Goal: Check status: Check status

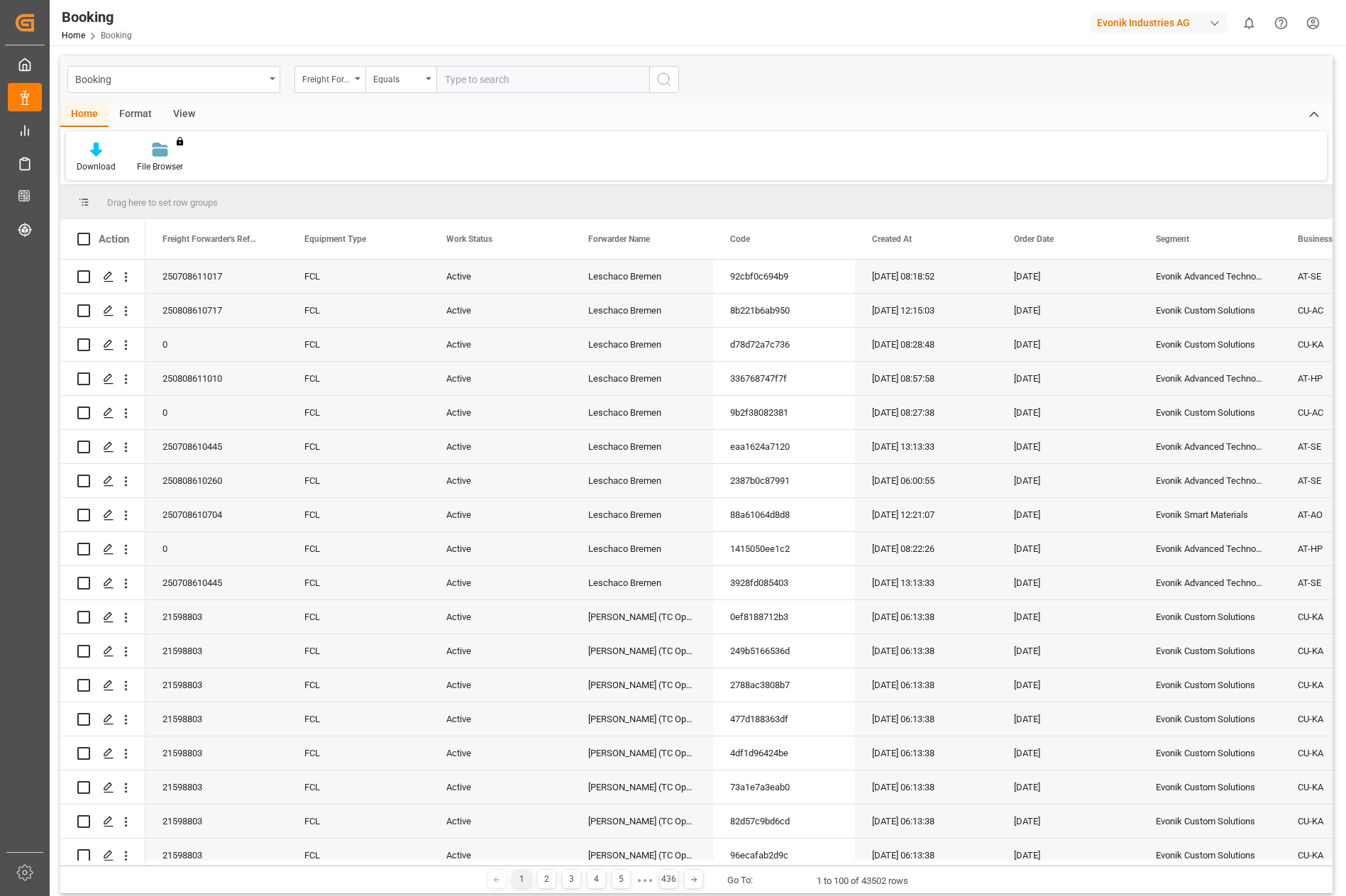
click at [861, 159] on div "Download File Browser You don't have permission for this feature. Contact admin." at bounding box center [696, 155] width 1261 height 49
click at [361, 76] on div "Freight Forwarder's Reference No." at bounding box center [329, 79] width 71 height 27
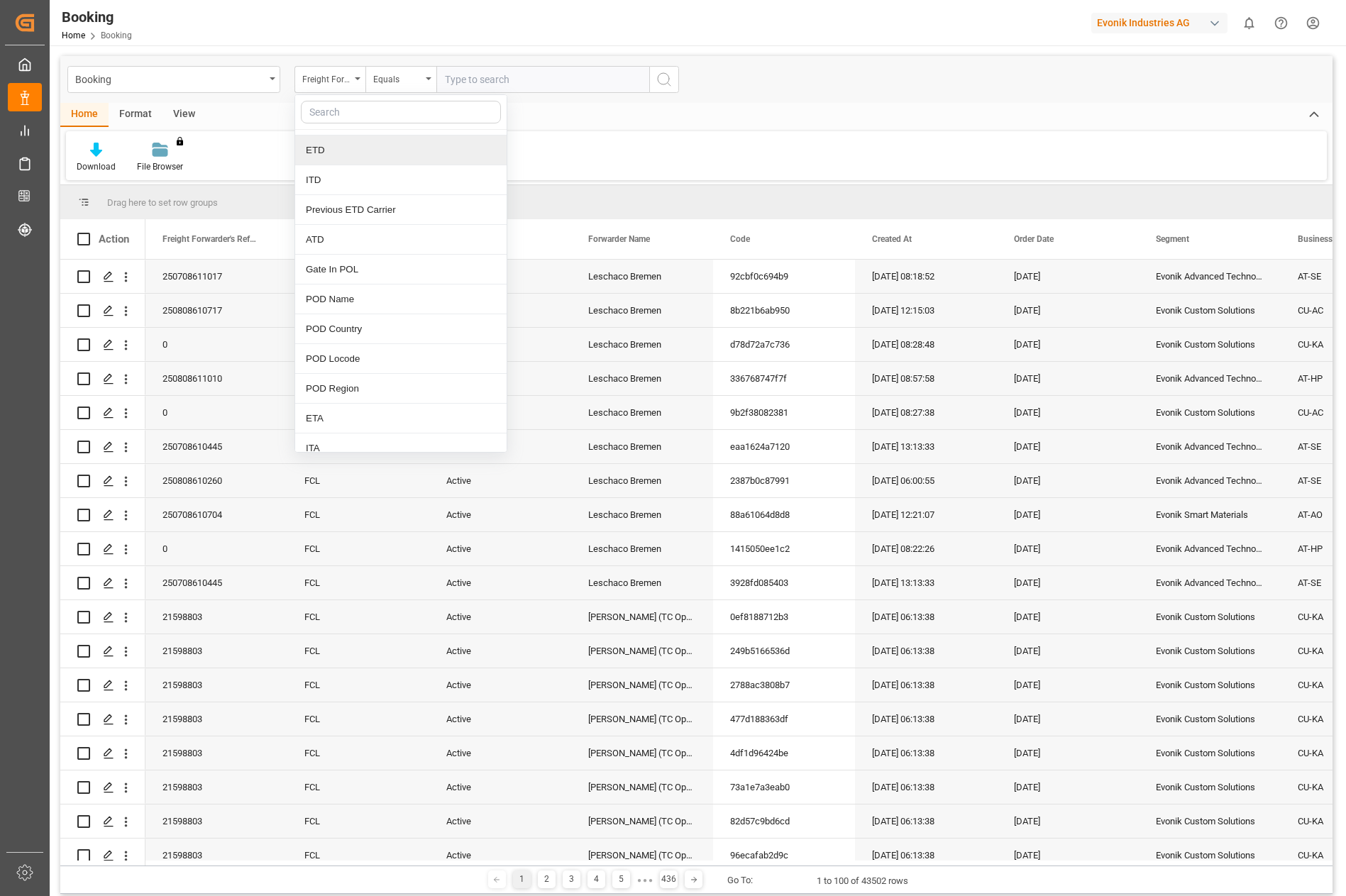
scroll to position [1419, 0]
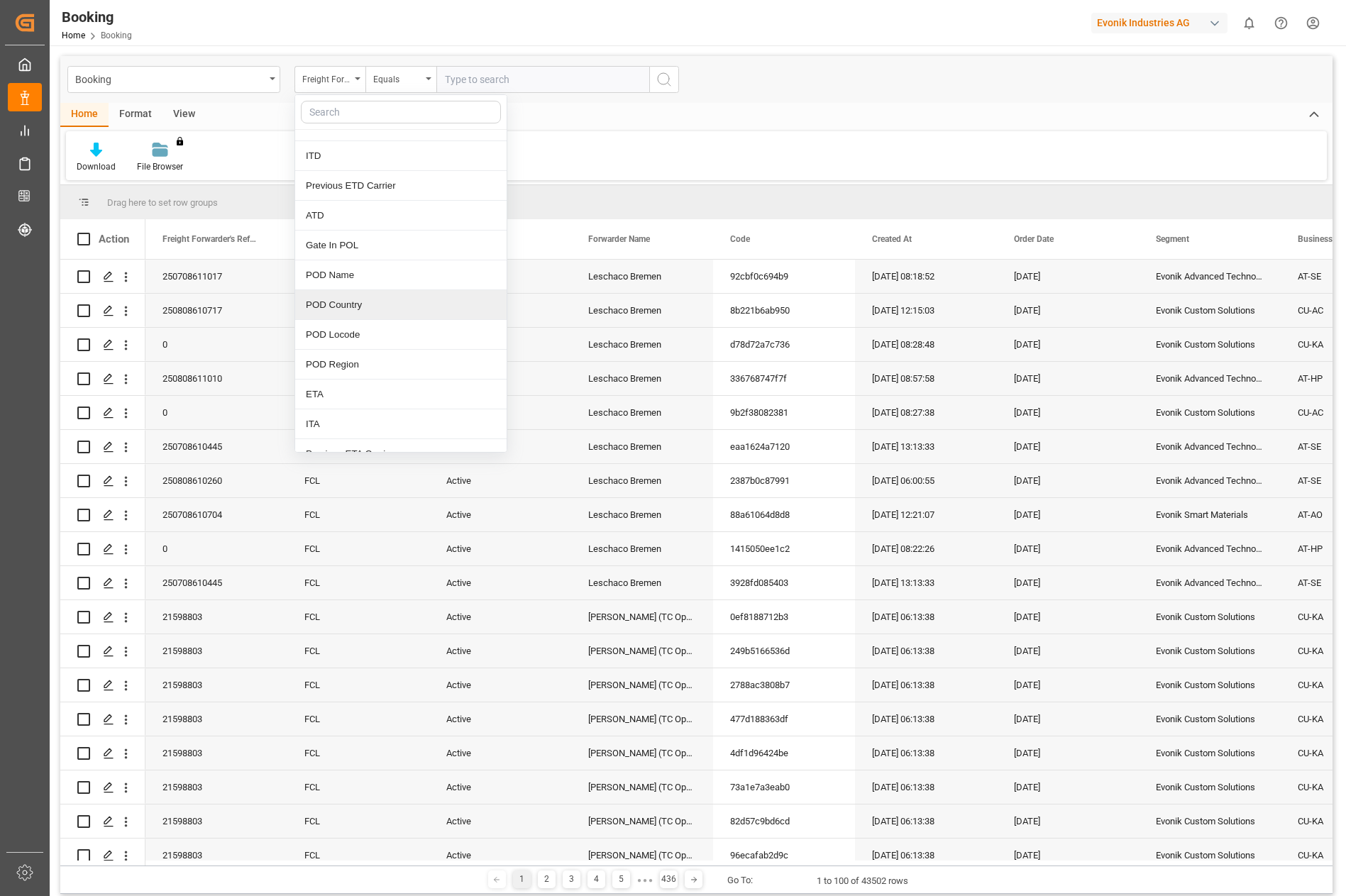
click at [392, 307] on div "POD Country" at bounding box center [401, 304] width 211 height 30
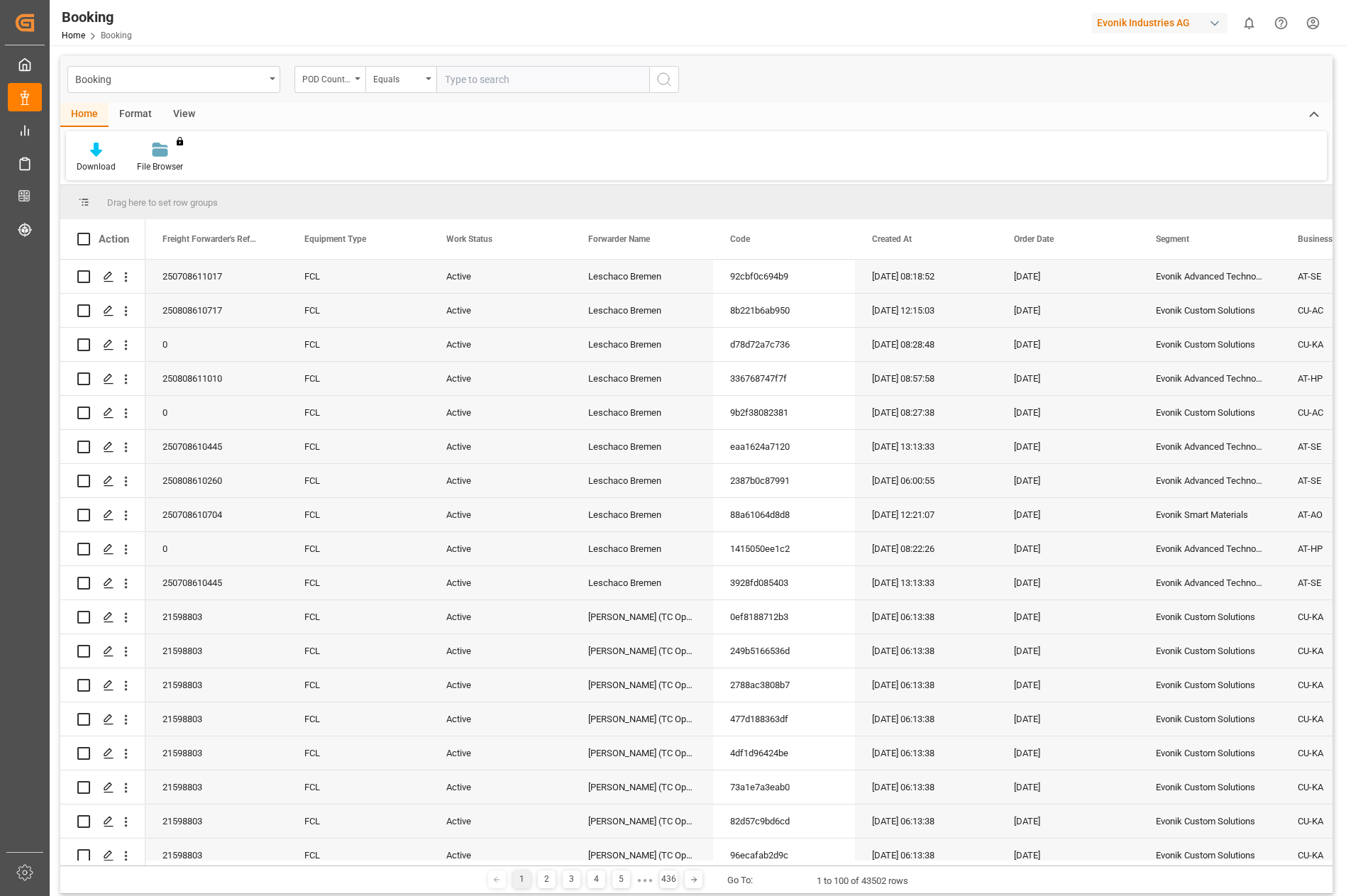
click at [469, 84] on input "text" at bounding box center [543, 79] width 213 height 27
type input "il"
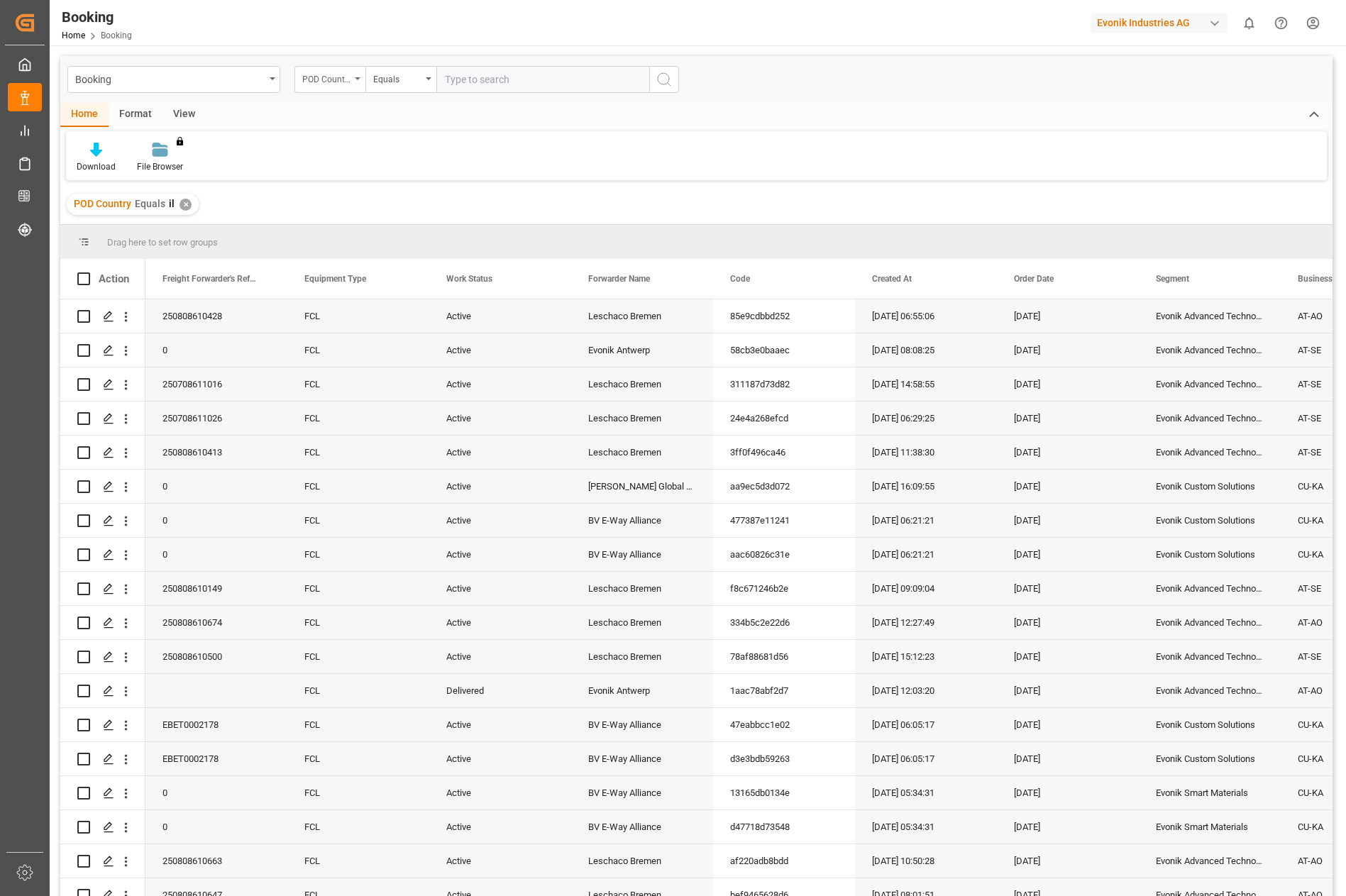
click at [355, 76] on div "POD Country" at bounding box center [329, 79] width 71 height 27
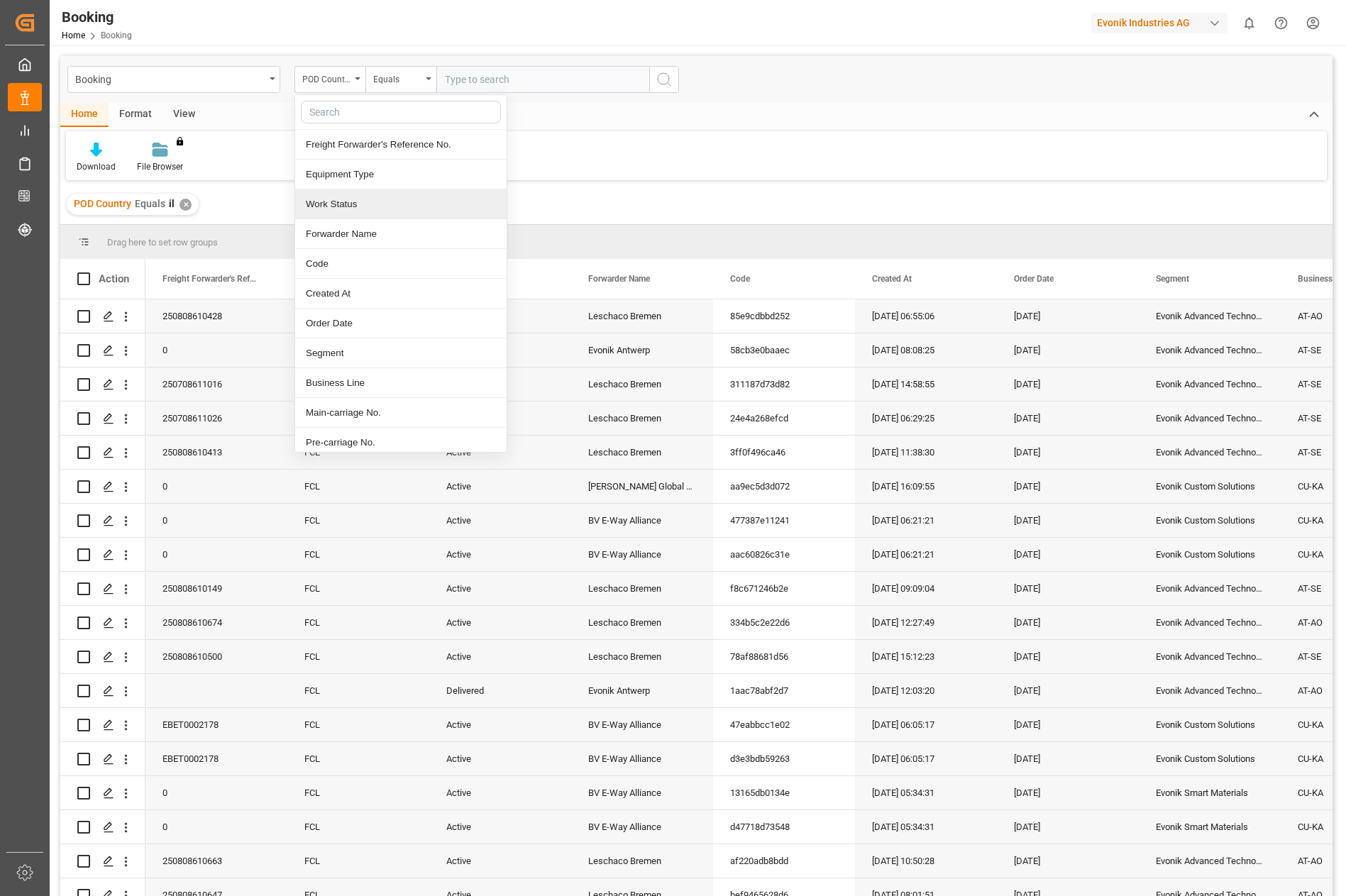
click at [357, 201] on div "Work Status" at bounding box center [401, 204] width 211 height 30
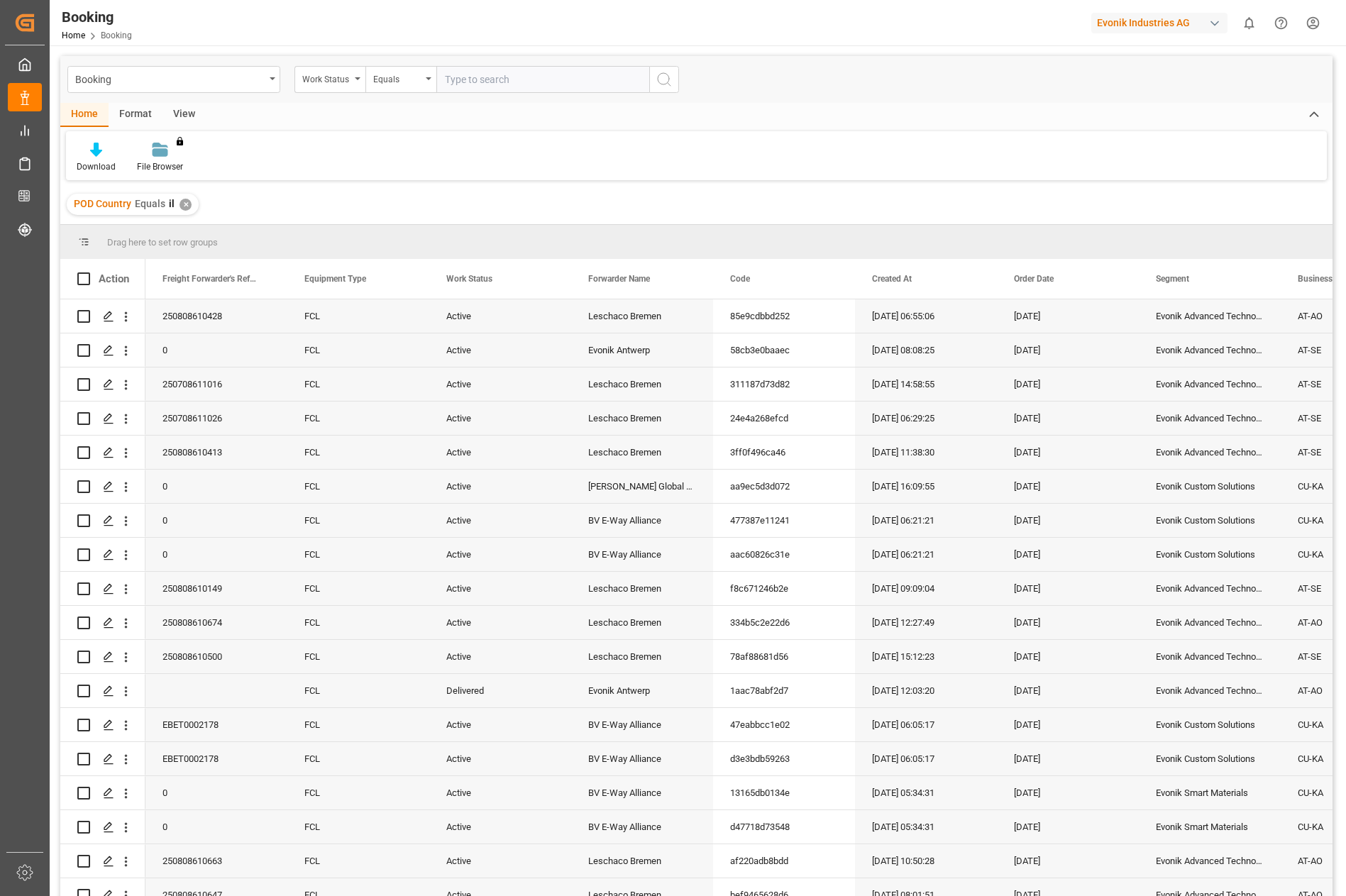
click at [473, 91] on input "text" at bounding box center [543, 79] width 213 height 27
type input "delivered"
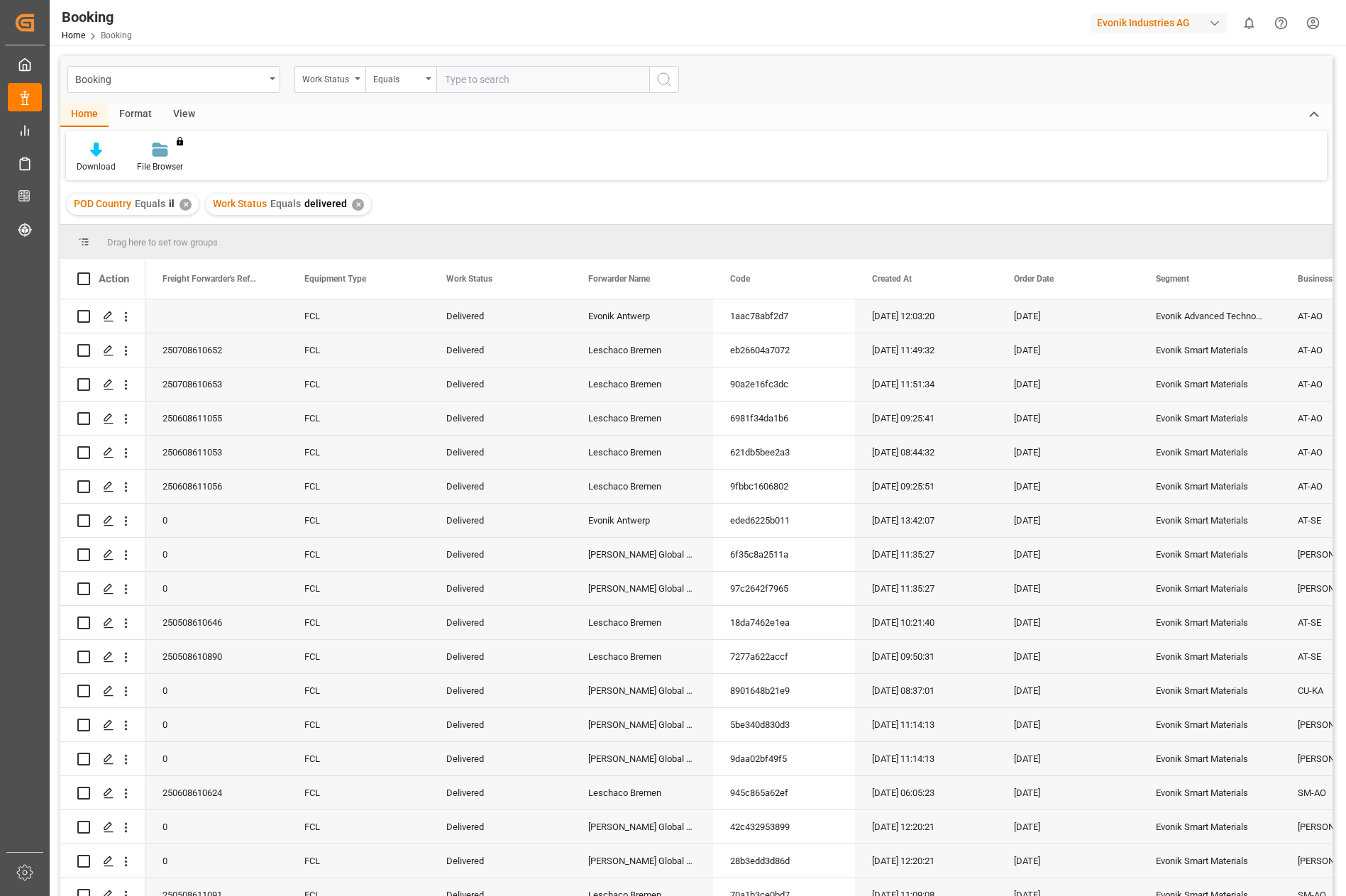
click at [675, 216] on div "POD Country Equals il ✕ Work Status Equals delivered ✕" at bounding box center [696, 204] width 1272 height 40
click at [1314, 289] on div "Business Line" at bounding box center [1345, 279] width 95 height 40
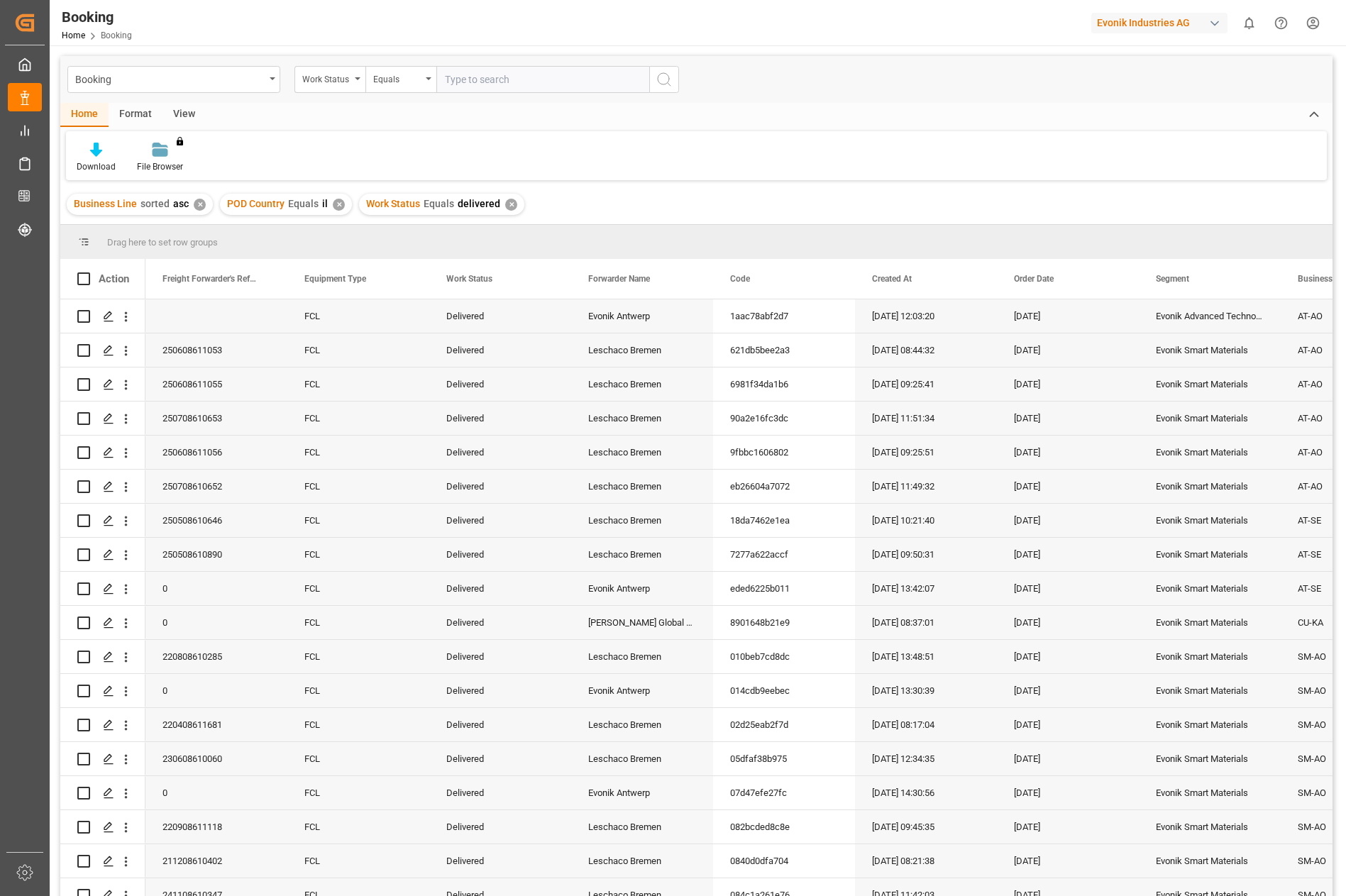
click at [1312, 280] on span "Business Line" at bounding box center [1324, 279] width 53 height 10
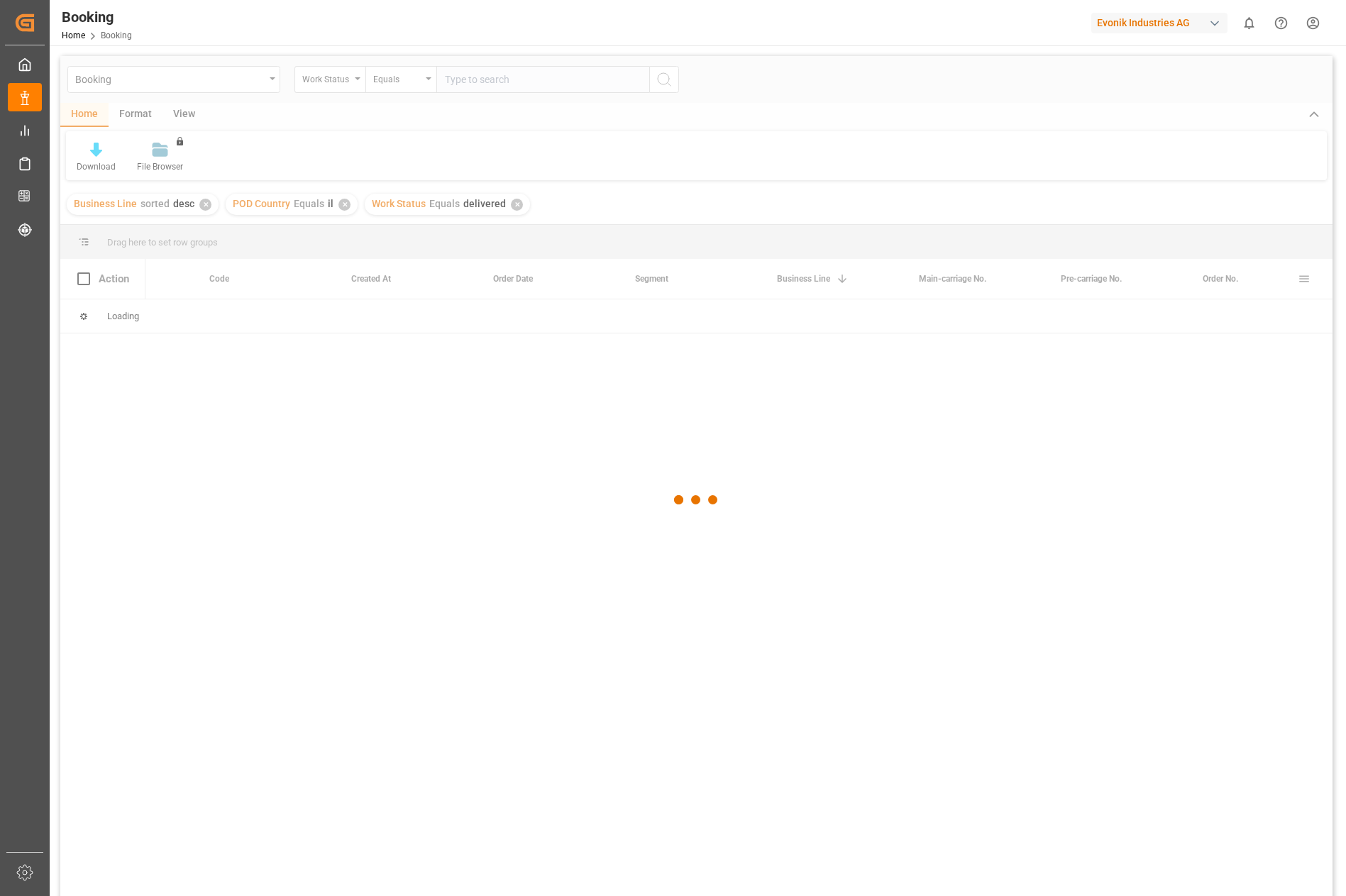
scroll to position [0, 521]
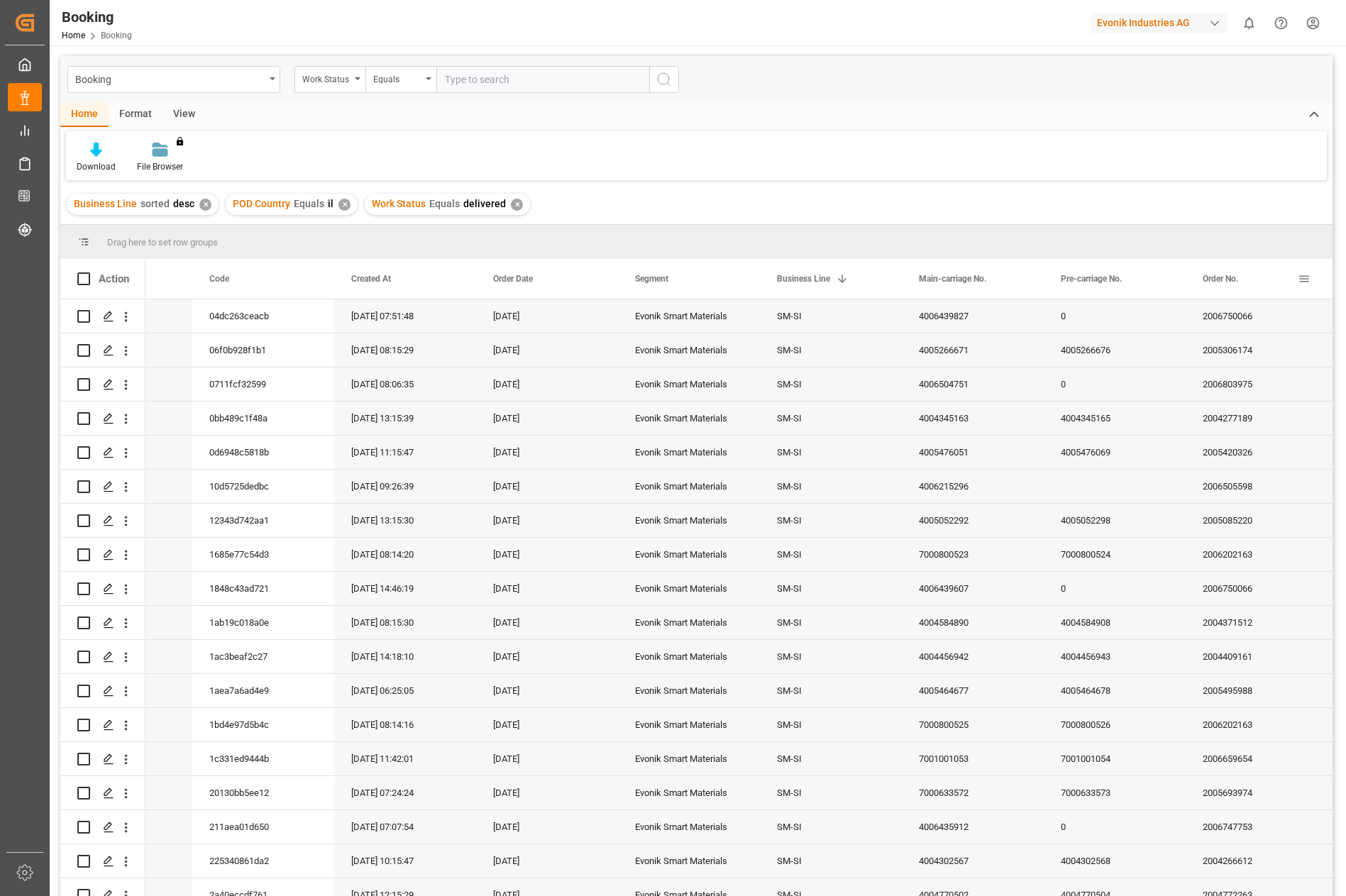
click at [1246, 286] on div "Order No." at bounding box center [1251, 279] width 95 height 40
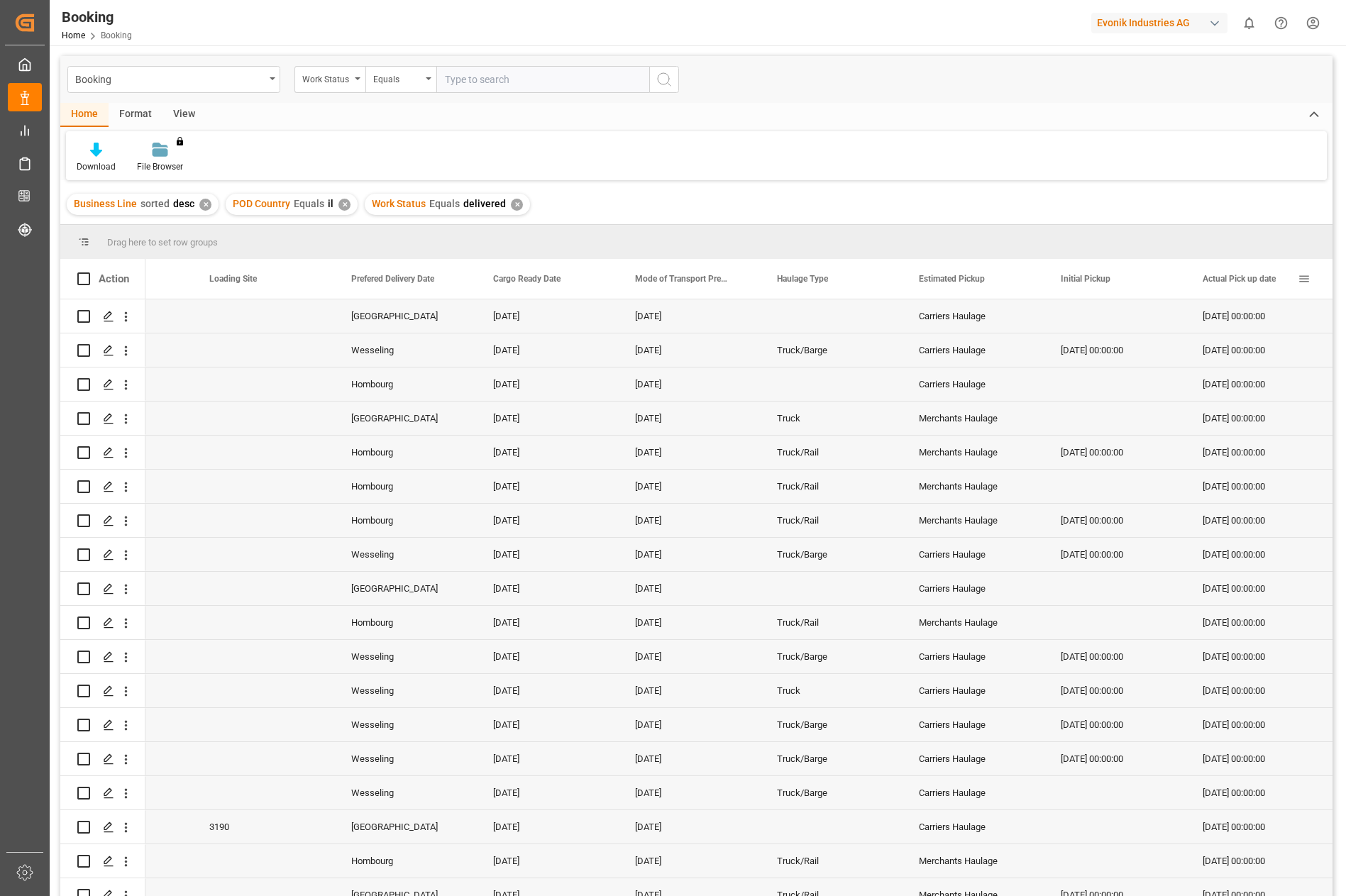
scroll to position [0, 0]
